Goal: Find specific page/section: Find specific page/section

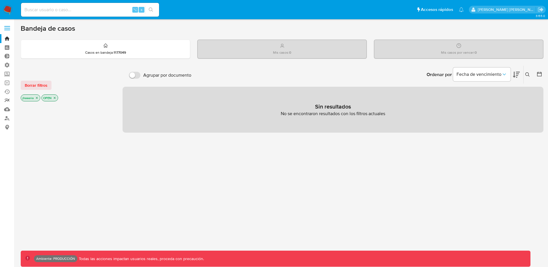
click at [7, 100] on link "Reportes" at bounding box center [34, 100] width 68 height 9
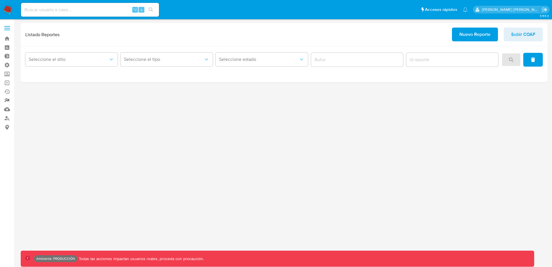
click at [6, 98] on link "Reportes" at bounding box center [34, 100] width 68 height 9
click at [7, 103] on link "Reportes" at bounding box center [34, 100] width 68 height 9
